Goal: Find specific page/section

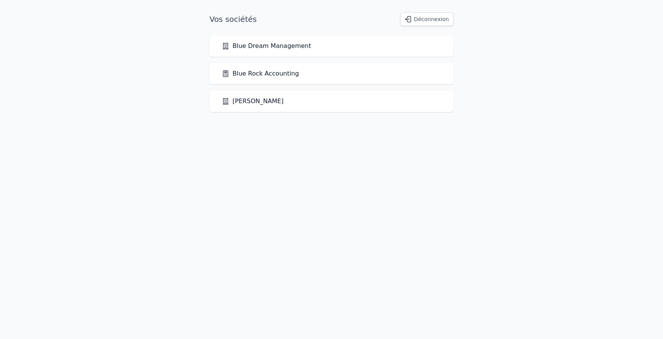
click at [249, 73] on link "Blue Rock Accounting" at bounding box center [260, 73] width 77 height 9
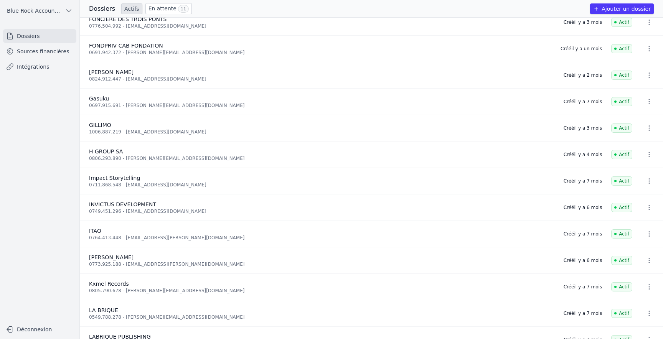
scroll to position [272, 0]
click at [98, 97] on span "Gasuku" at bounding box center [99, 99] width 20 height 6
click at [55, 49] on link "Sources financières" at bounding box center [39, 52] width 73 height 14
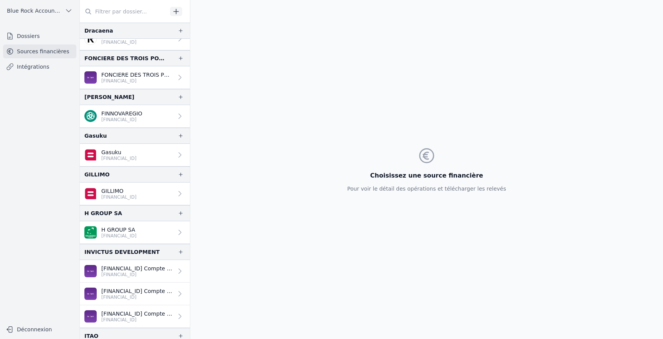
scroll to position [486, 0]
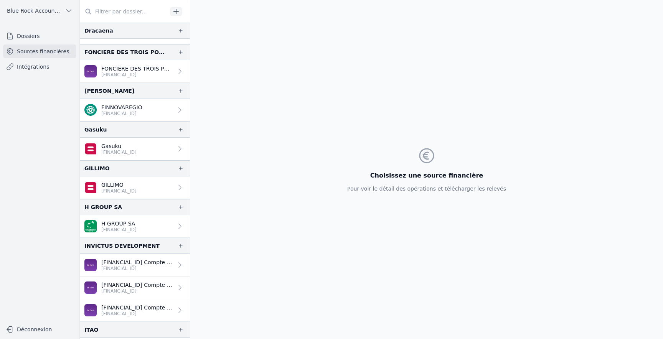
click at [124, 149] on p "[FINANCIAL_ID]" at bounding box center [118, 152] width 35 height 6
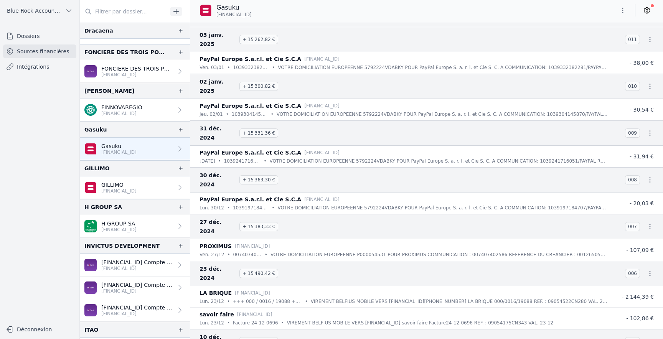
scroll to position [3697, 0]
